Goal: Information Seeking & Learning: Learn about a topic

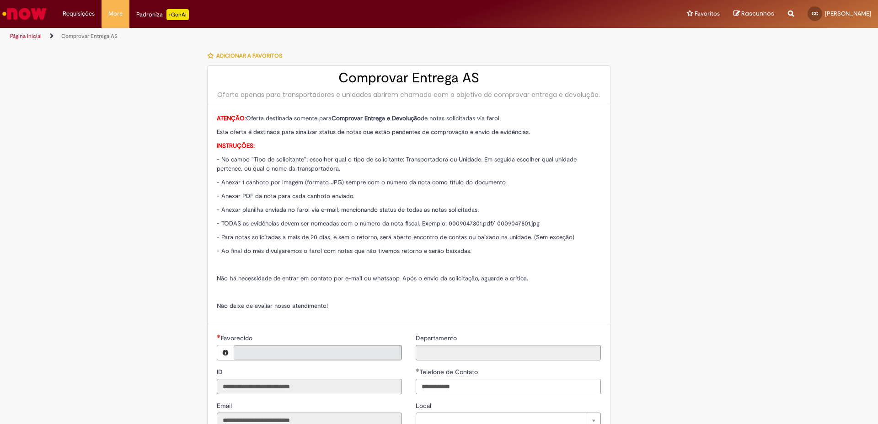
type input "**********"
click at [17, 12] on img "Ir para a Homepage" at bounding box center [24, 14] width 47 height 18
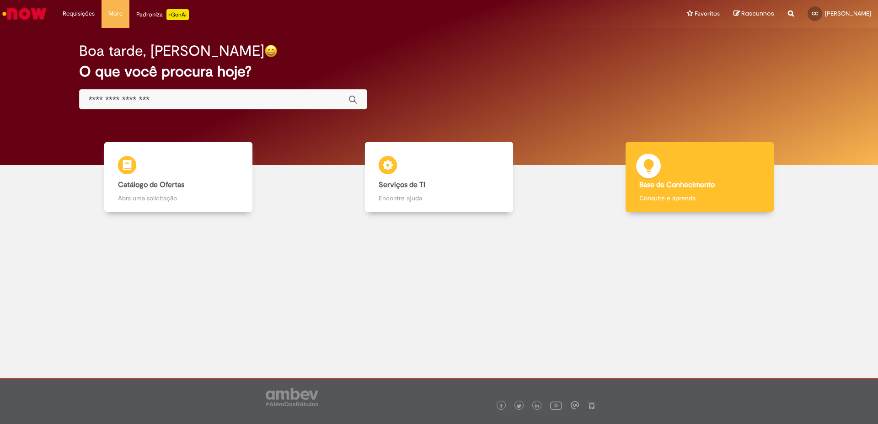
click at [695, 186] on b "Base de Conhecimento" at bounding box center [676, 184] width 75 height 9
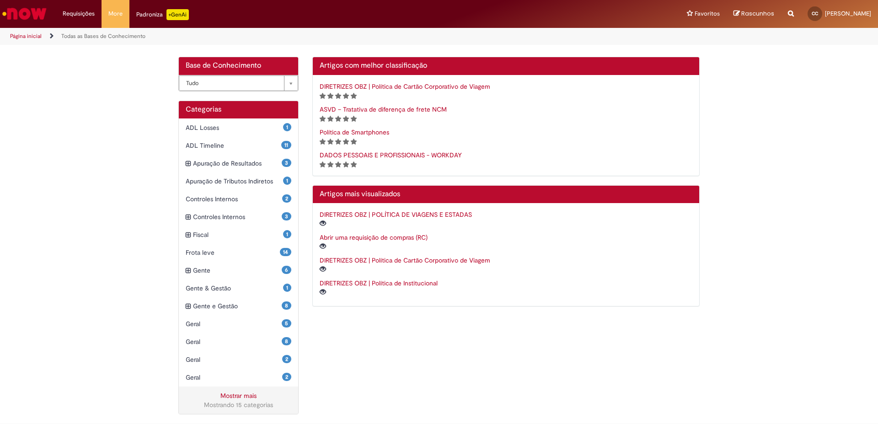
scroll to position [152, 0]
click at [235, 396] on link "Mostrar mais" at bounding box center [238, 396] width 36 height 8
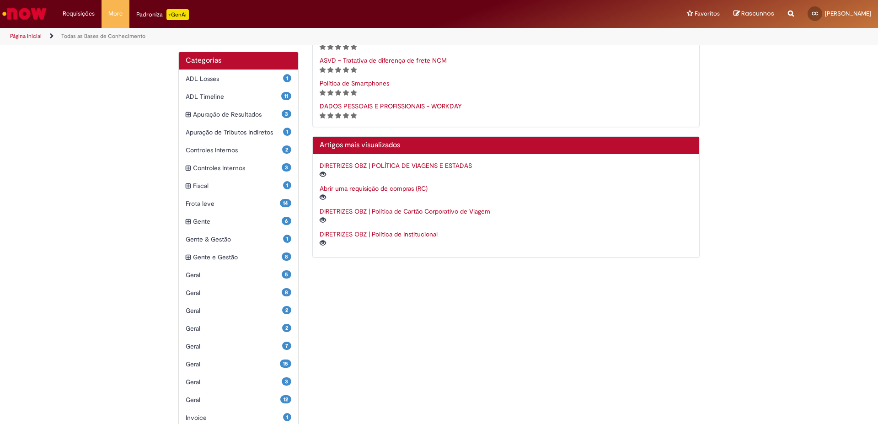
scroll to position [303, 0]
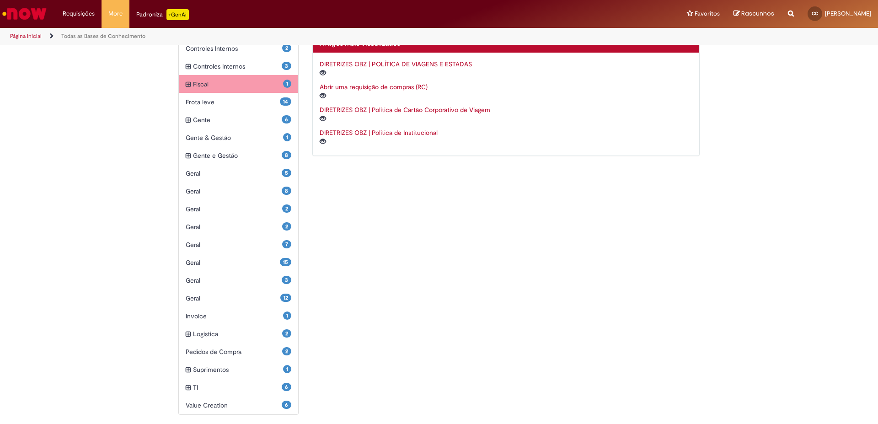
click at [186, 82] on icon "expandir categoria Fiscal" at bounding box center [188, 85] width 5 height 10
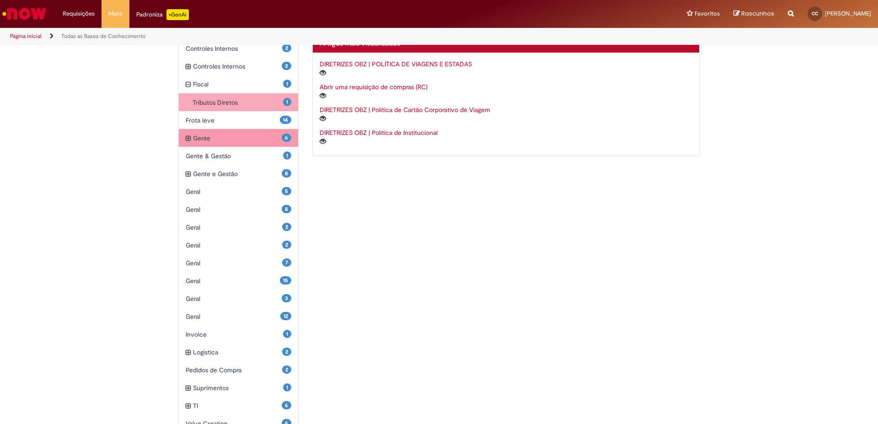
click at [181, 138] on div "6 Gente Itens" at bounding box center [238, 138] width 119 height 18
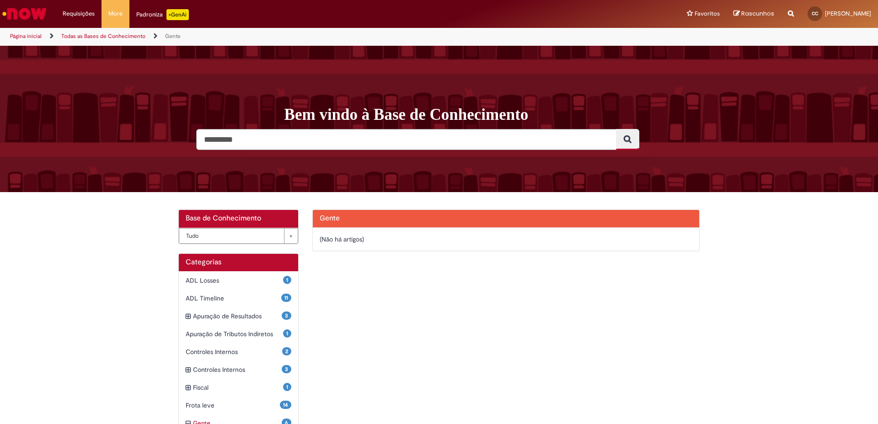
click at [277, 139] on input "Pesquisar" at bounding box center [406, 139] width 420 height 21
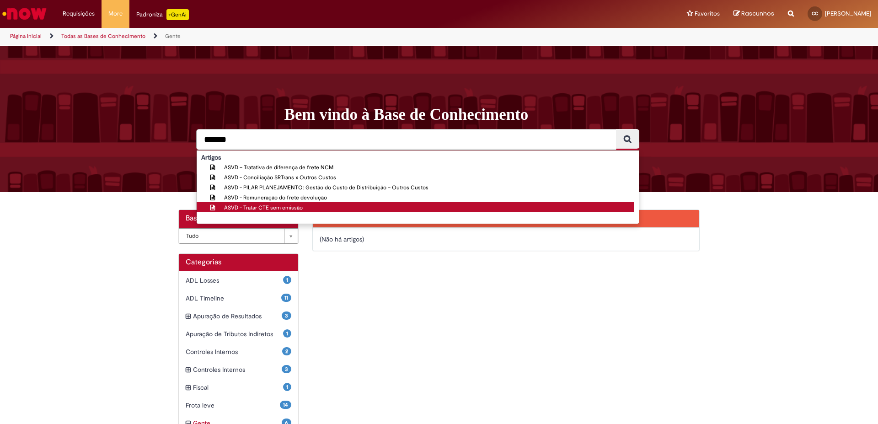
type input "*******"
click at [257, 205] on span "ASVD - Tratar CTE sem emissão" at bounding box center [263, 207] width 79 height 7
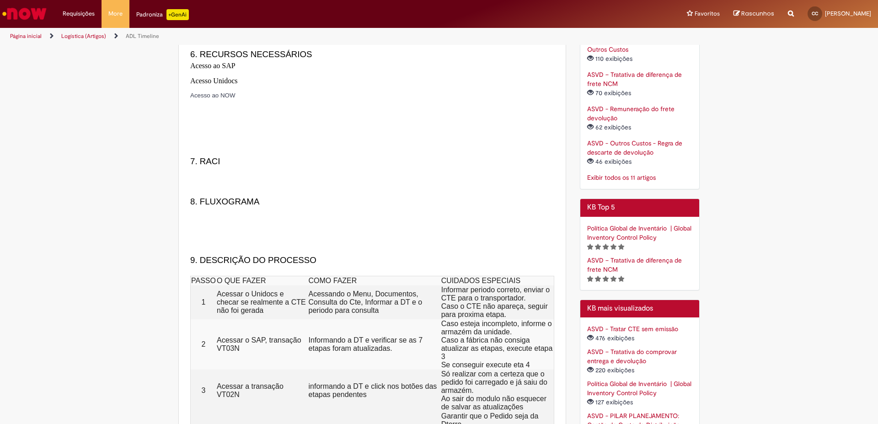
scroll to position [192, 0]
